Goal: Communication & Community: Answer question/provide support

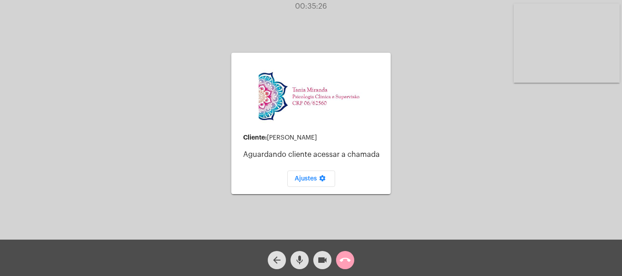
click at [345, 260] on mat-icon "call_end" at bounding box center [345, 260] width 11 height 11
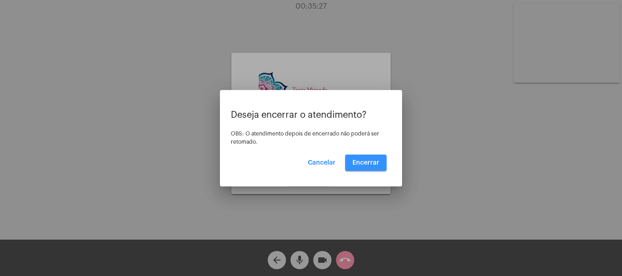
click at [368, 158] on button "Encerrar" at bounding box center [365, 163] width 41 height 16
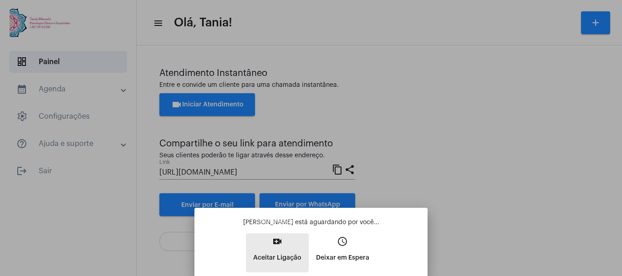
click at [275, 248] on button "video_call Aceitar Ligação" at bounding box center [277, 253] width 63 height 39
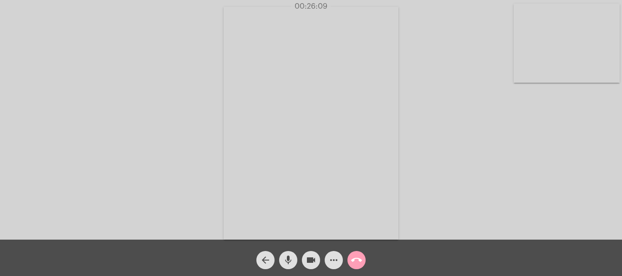
click at [357, 260] on mat-icon "call_end" at bounding box center [356, 260] width 11 height 11
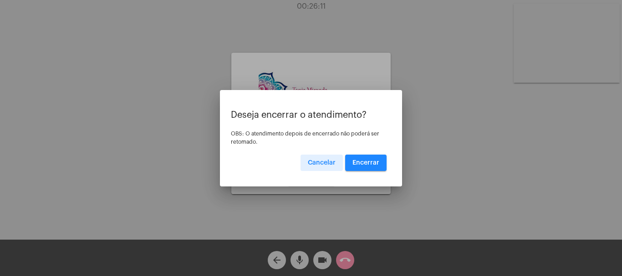
click at [366, 169] on button "Encerrar" at bounding box center [365, 163] width 41 height 16
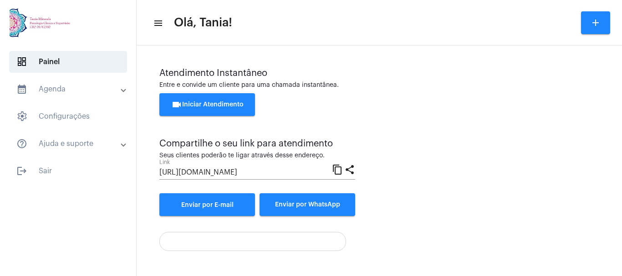
scroll to position [53, 0]
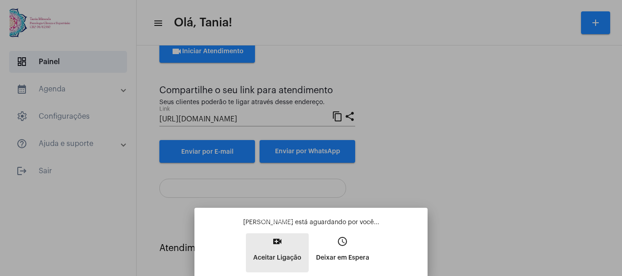
click at [273, 245] on mat-icon "video_call" at bounding box center [277, 241] width 11 height 11
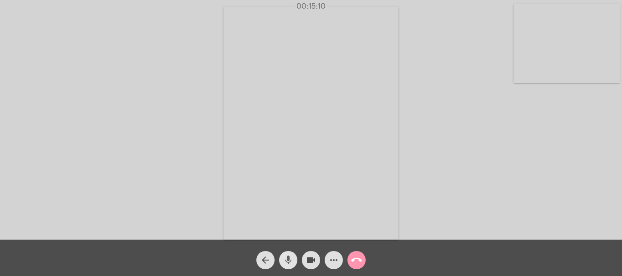
click at [292, 264] on mat-icon "mic" at bounding box center [288, 260] width 11 height 11
click at [292, 264] on mat-icon "mic_off" at bounding box center [288, 260] width 11 height 11
click at [330, 262] on mat-icon "more_horiz" at bounding box center [333, 260] width 11 height 11
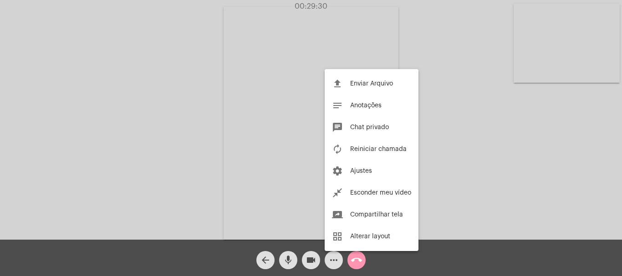
click at [432, 177] on div at bounding box center [311, 138] width 622 height 276
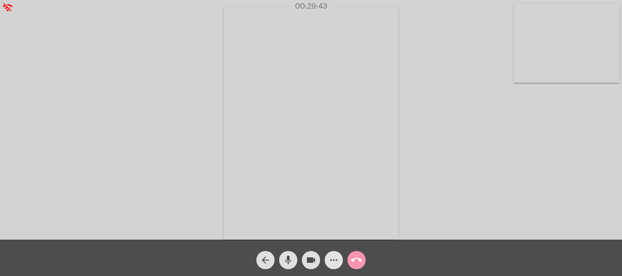
click at [337, 261] on mat-icon "more_horiz" at bounding box center [333, 260] width 11 height 11
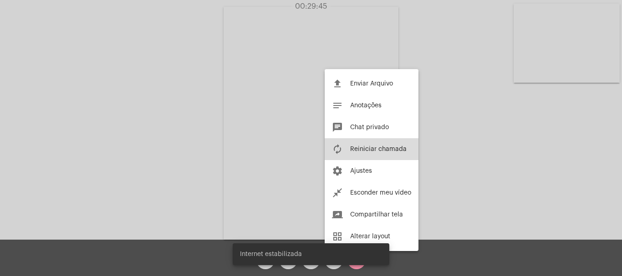
click at [384, 148] on span "Reiniciar chamada" at bounding box center [378, 149] width 56 height 6
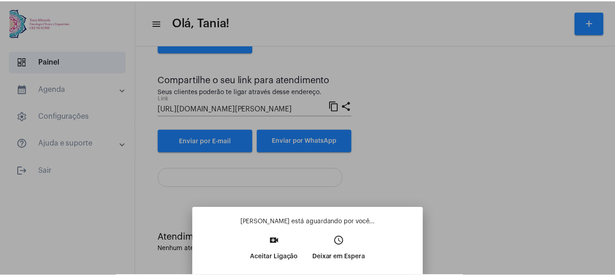
scroll to position [53, 0]
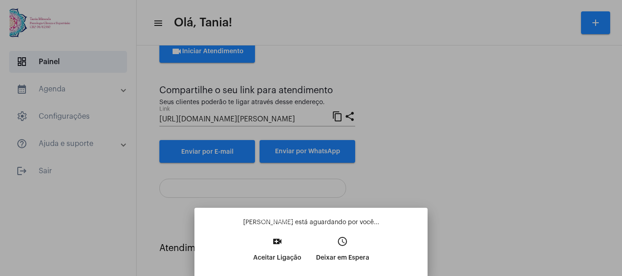
click at [279, 244] on mat-icon "video_call" at bounding box center [277, 241] width 11 height 11
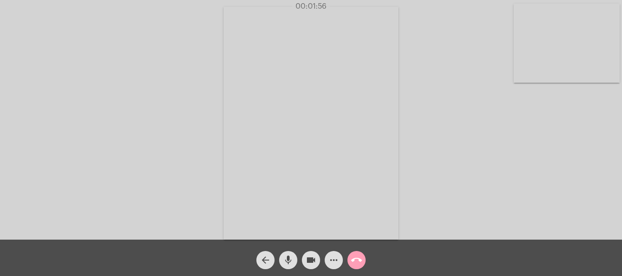
click at [358, 261] on mat-icon "call_end" at bounding box center [356, 260] width 11 height 11
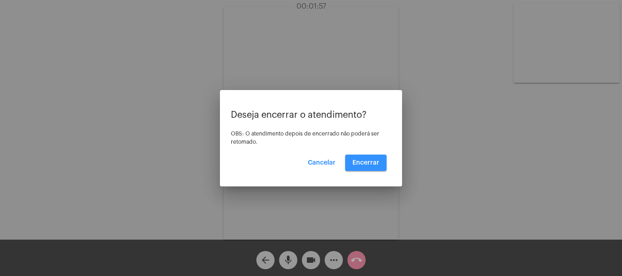
click at [362, 167] on button "Encerrar" at bounding box center [365, 163] width 41 height 16
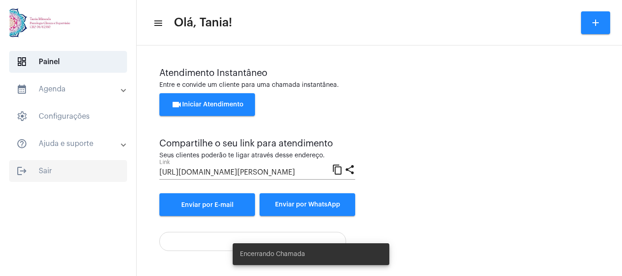
click at [46, 169] on span "logout Sair" at bounding box center [68, 171] width 118 height 22
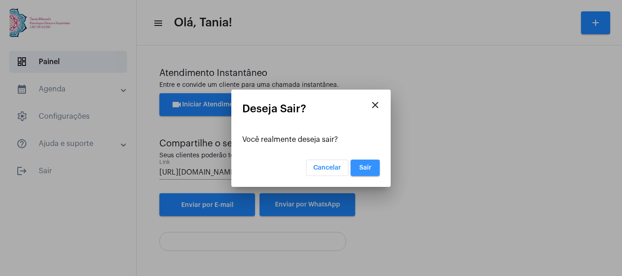
click at [376, 165] on button "Sair" at bounding box center [365, 168] width 29 height 16
